Goal: Task Accomplishment & Management: Use online tool/utility

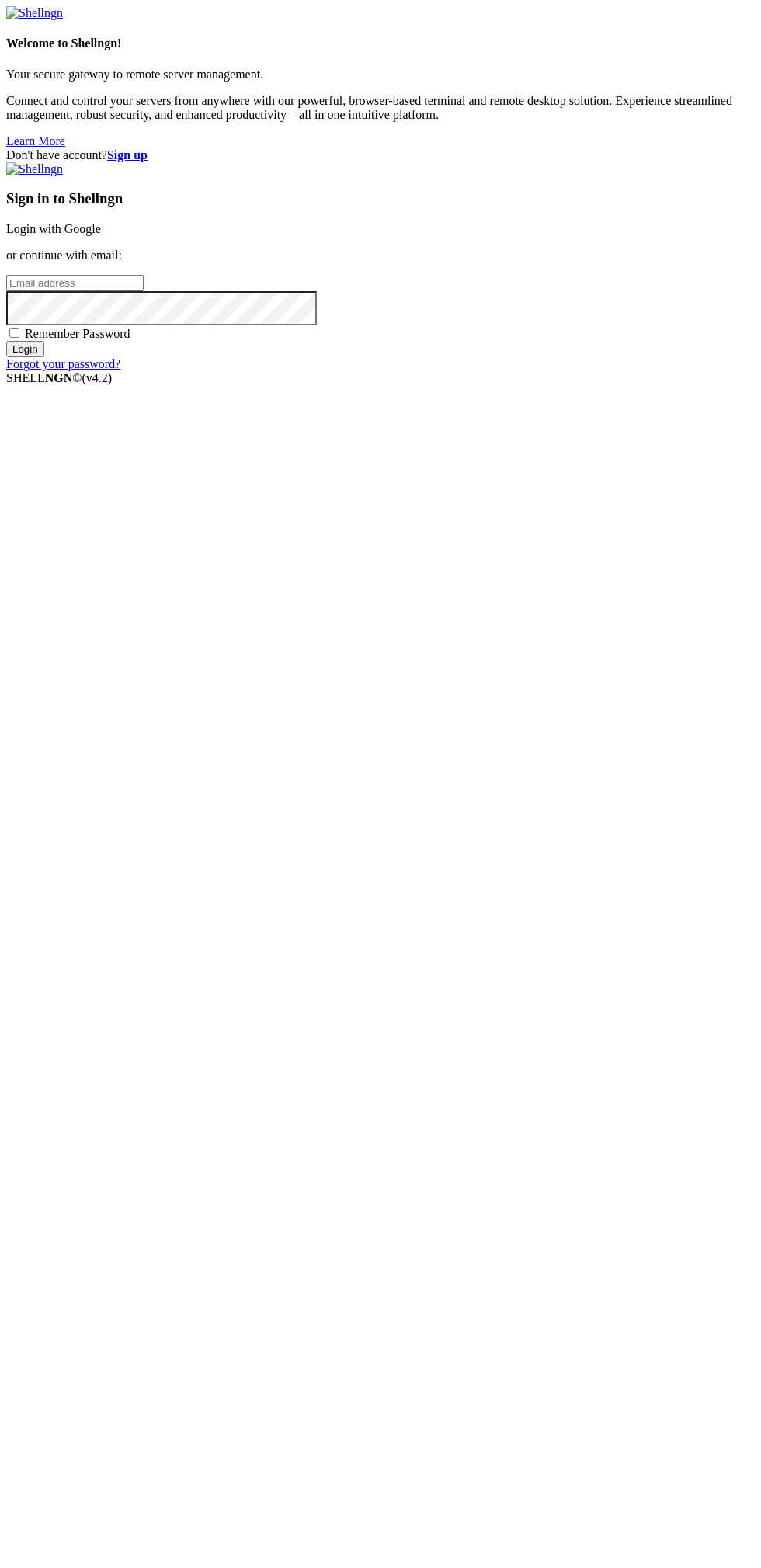
click at [101, 235] on link "Login with Google" at bounding box center [54, 228] width 95 height 13
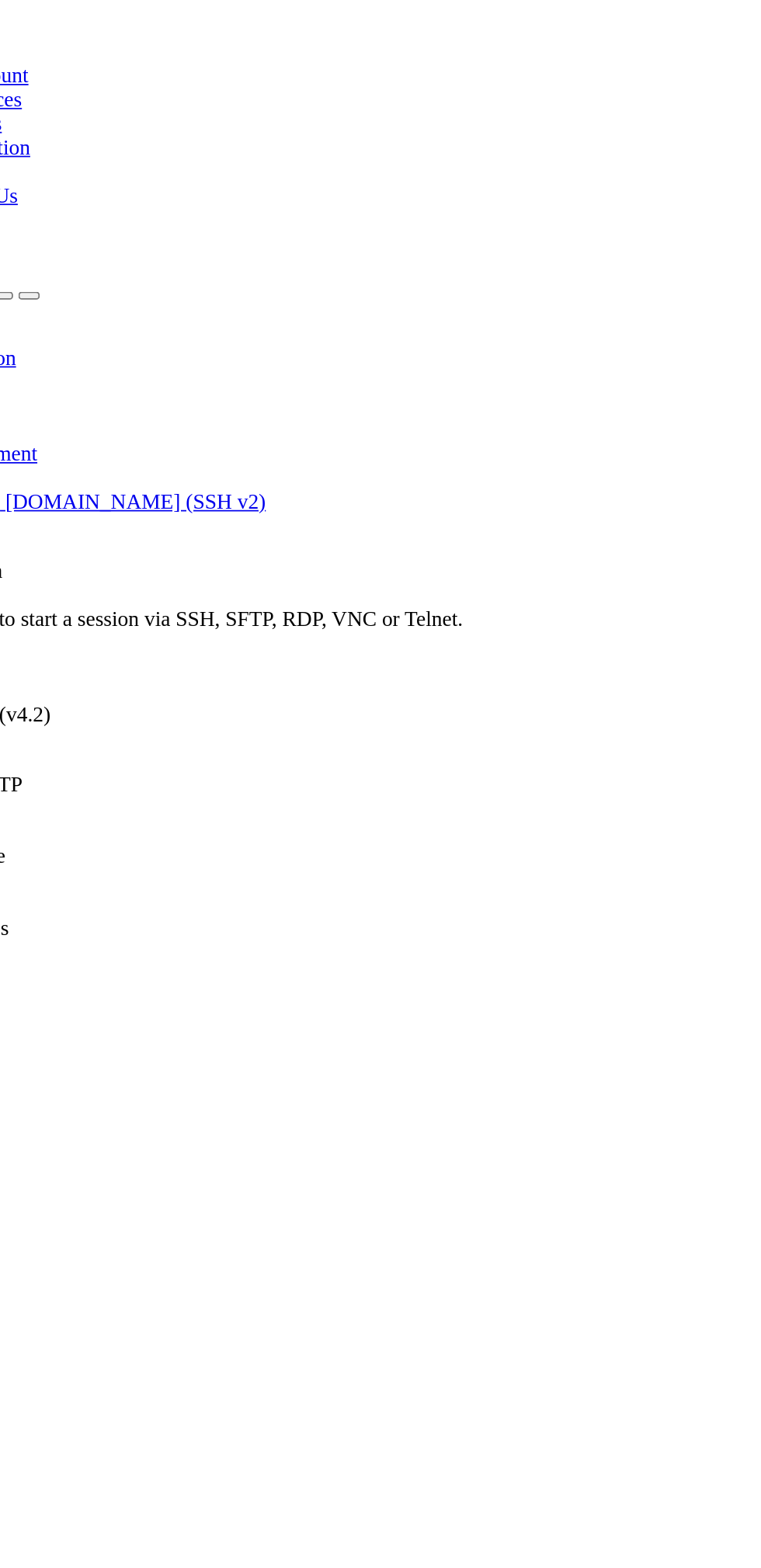
click at [103, 437] on ul "Connect Open SFTP New Server New Folder Rename Duplicate Delete Properties" at bounding box center [92, 492] width 172 height 111
click at [102, 437] on ul "Connect Open SFTP New Server New Folder Rename Duplicate Delete Properties" at bounding box center [92, 492] width 172 height 111
click at [102, 437] on li "Connect" at bounding box center [108, 444] width 141 height 14
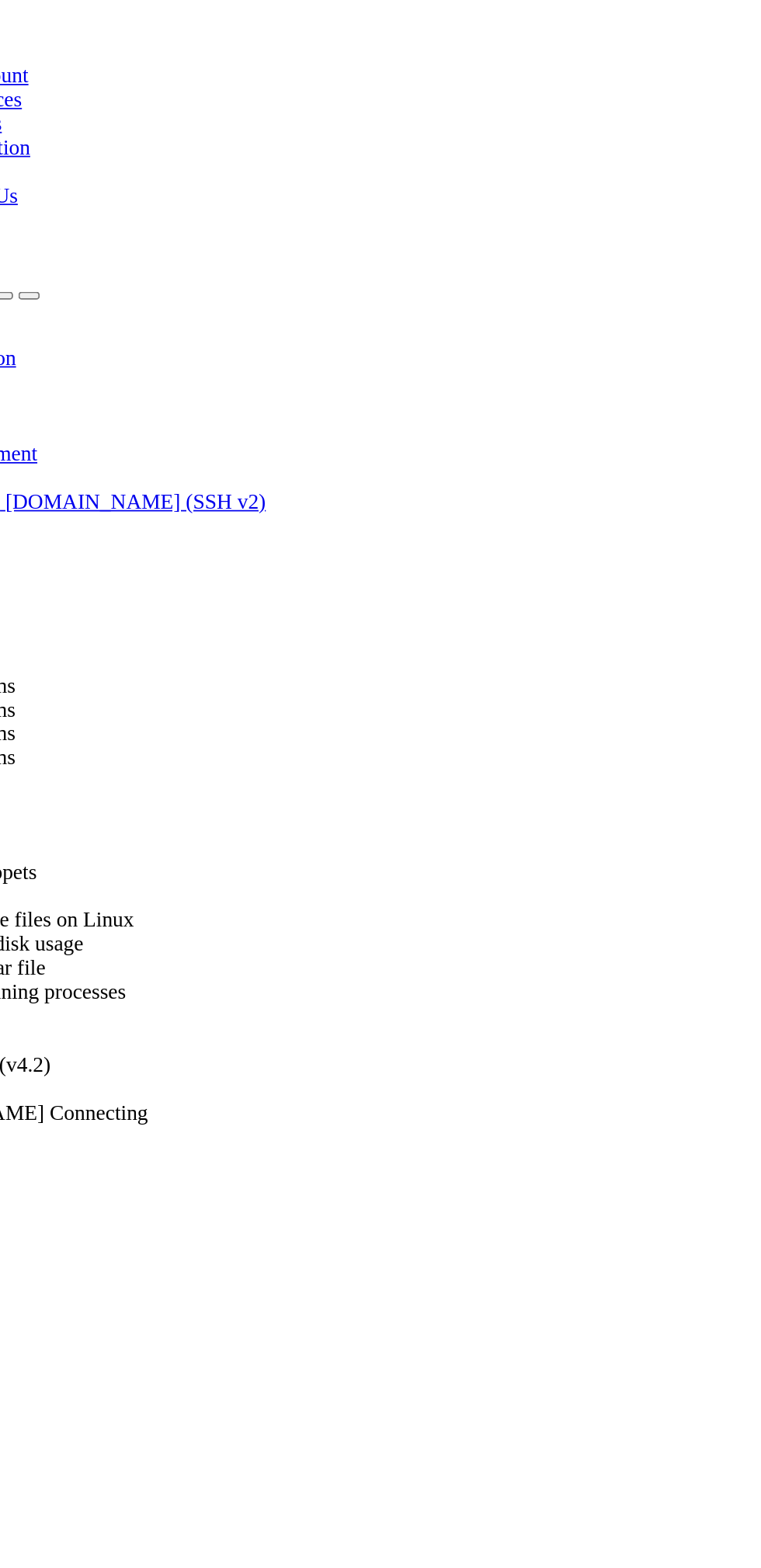
click at [104, 251] on div "Production Network Development vision c2 [DOMAIN_NAME] (SSH v2)" at bounding box center [380, 243] width 749 height 111
